Goal: Find specific page/section: Find specific page/section

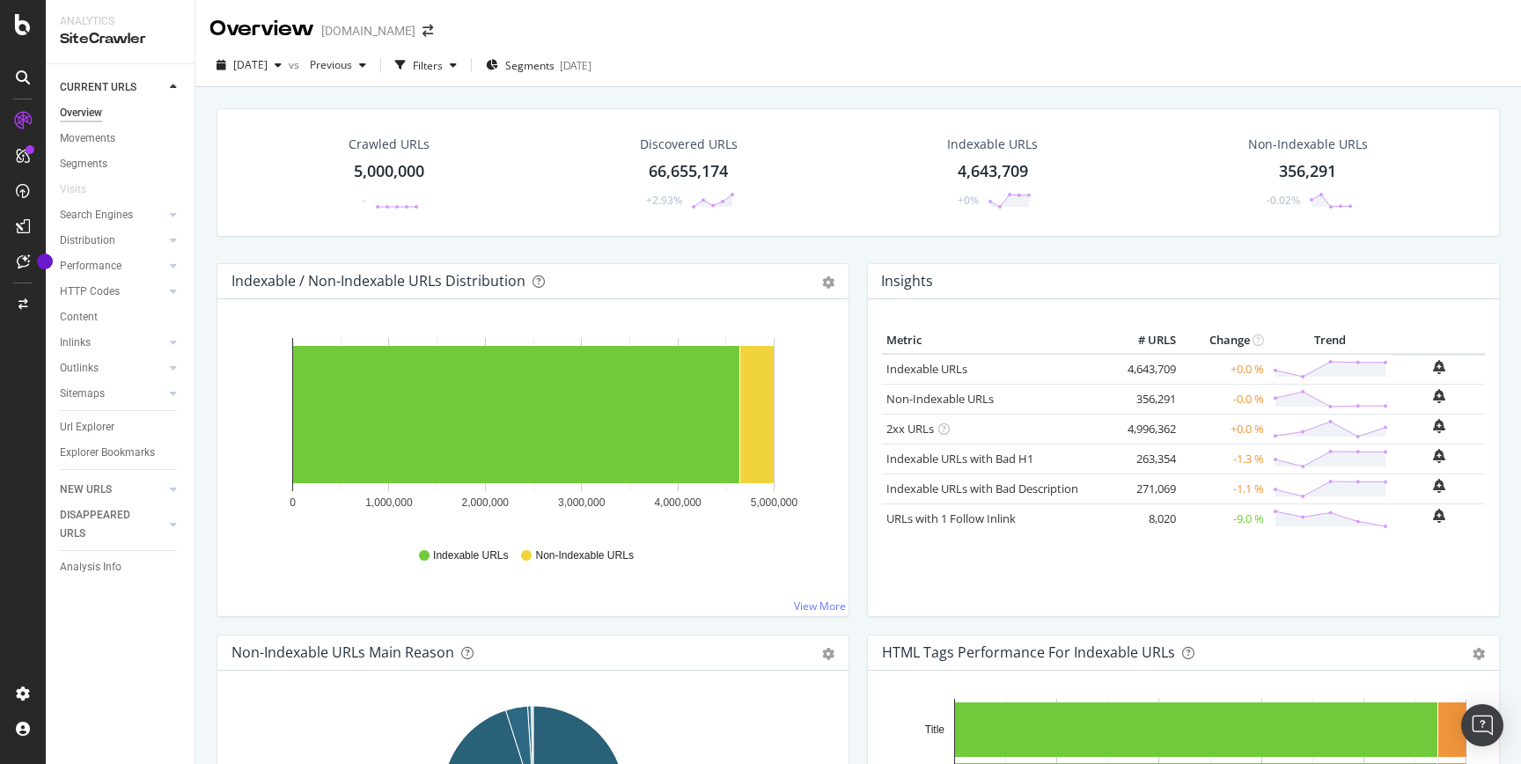
click at [20, 160] on icon at bounding box center [23, 156] width 14 height 14
